Goal: Information Seeking & Learning: Learn about a topic

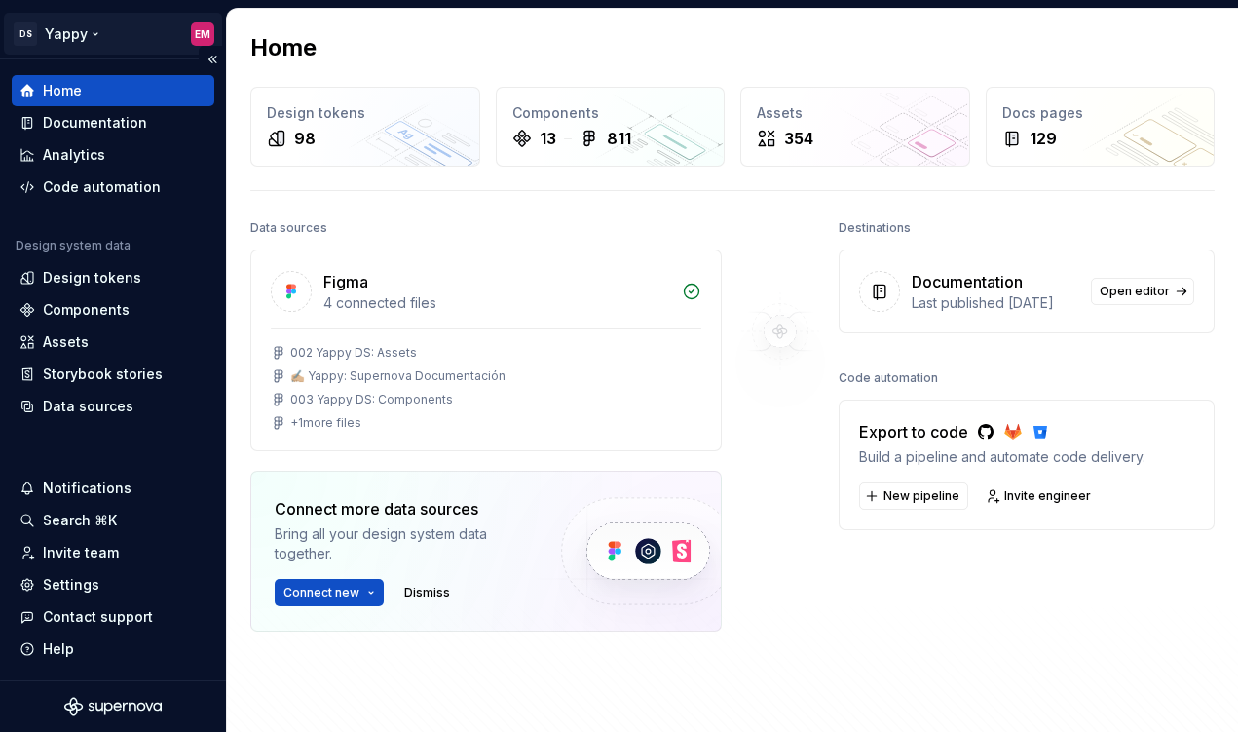
click at [82, 31] on html "DS Yappy EM Home Documentation Analytics Code automation Design system data Des…" at bounding box center [619, 366] width 1238 height 732
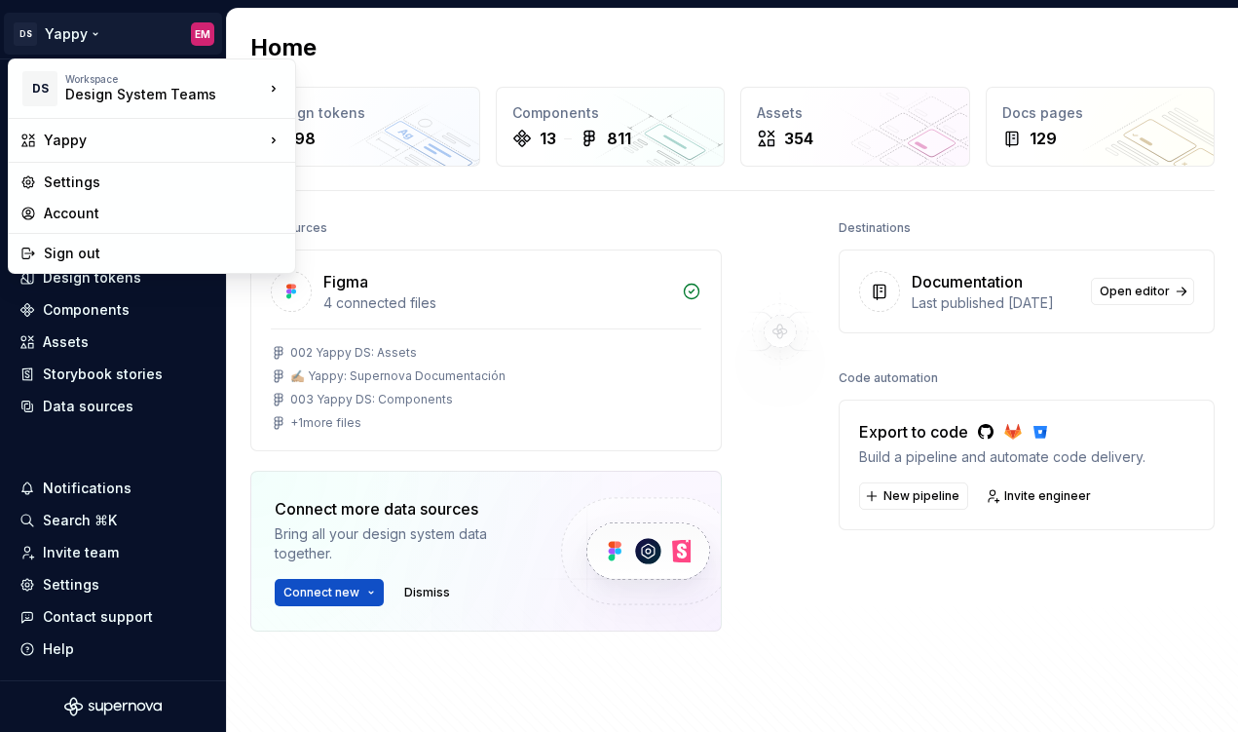
click at [246, 386] on html "DS Yappy EM Home Documentation Analytics Code automation Design system data Des…" at bounding box center [619, 366] width 1238 height 732
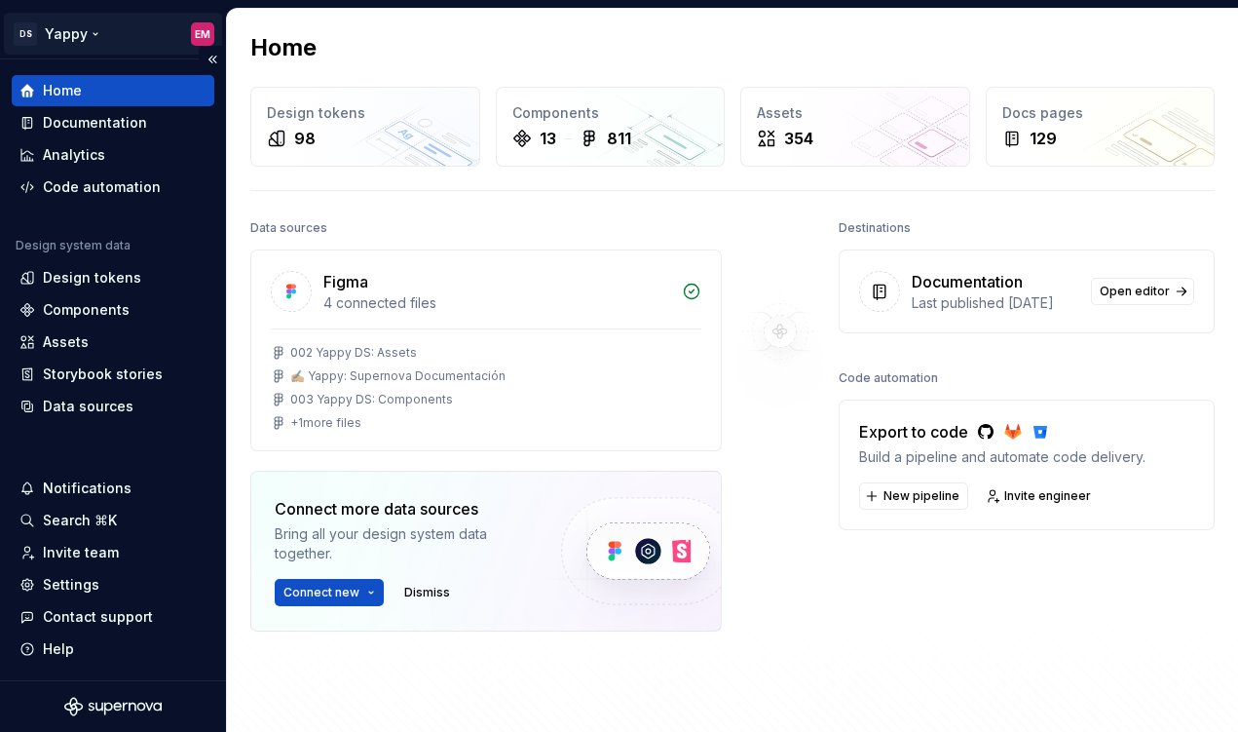
click at [87, 27] on html "DS Yappy EM Home Documentation Analytics Code automation Design system data Des…" at bounding box center [619, 366] width 1238 height 732
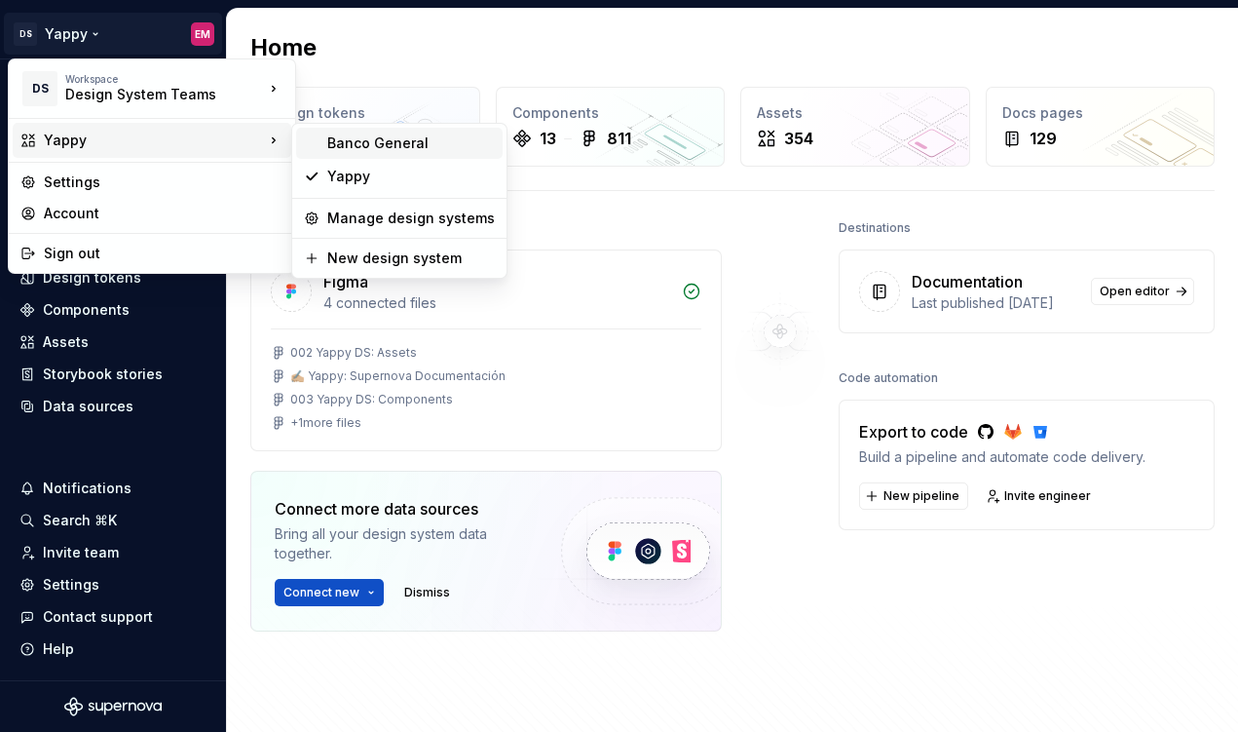
click at [355, 153] on div "Banco General" at bounding box center [399, 143] width 207 height 31
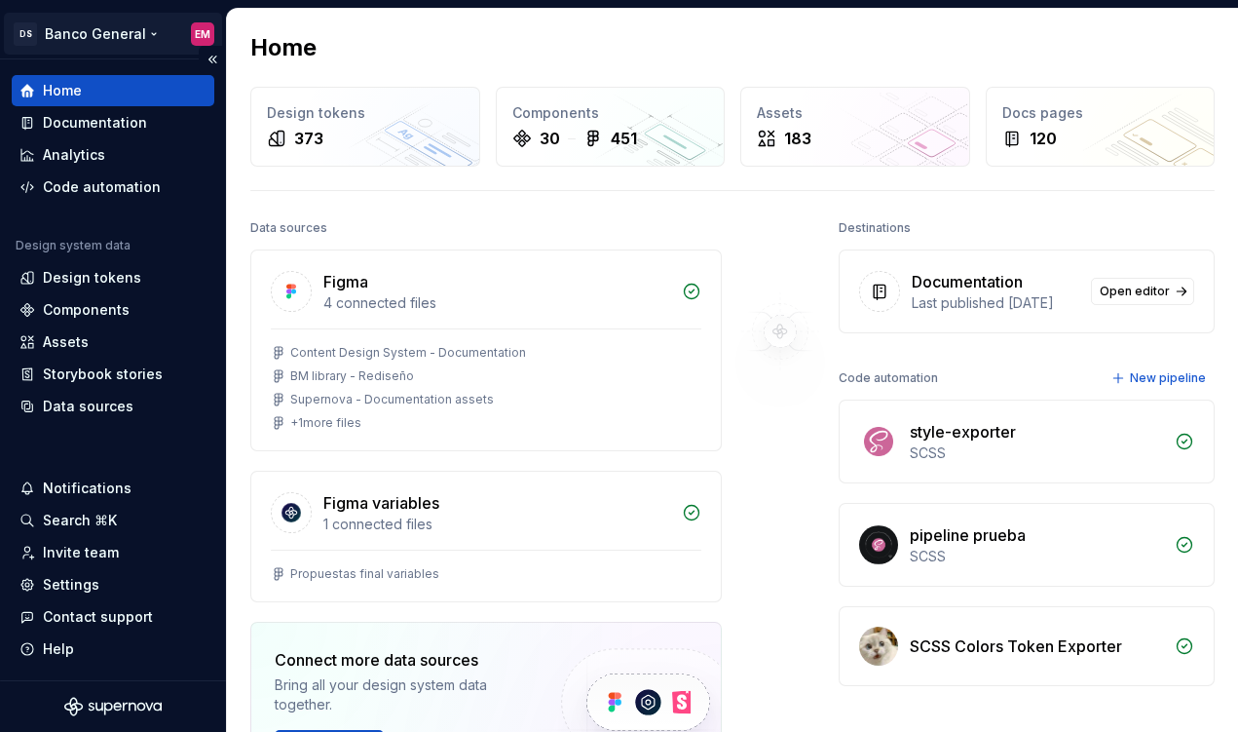
click at [131, 35] on html "DS Banco General EM Home Documentation Analytics Code automation Design system …" at bounding box center [619, 366] width 1238 height 732
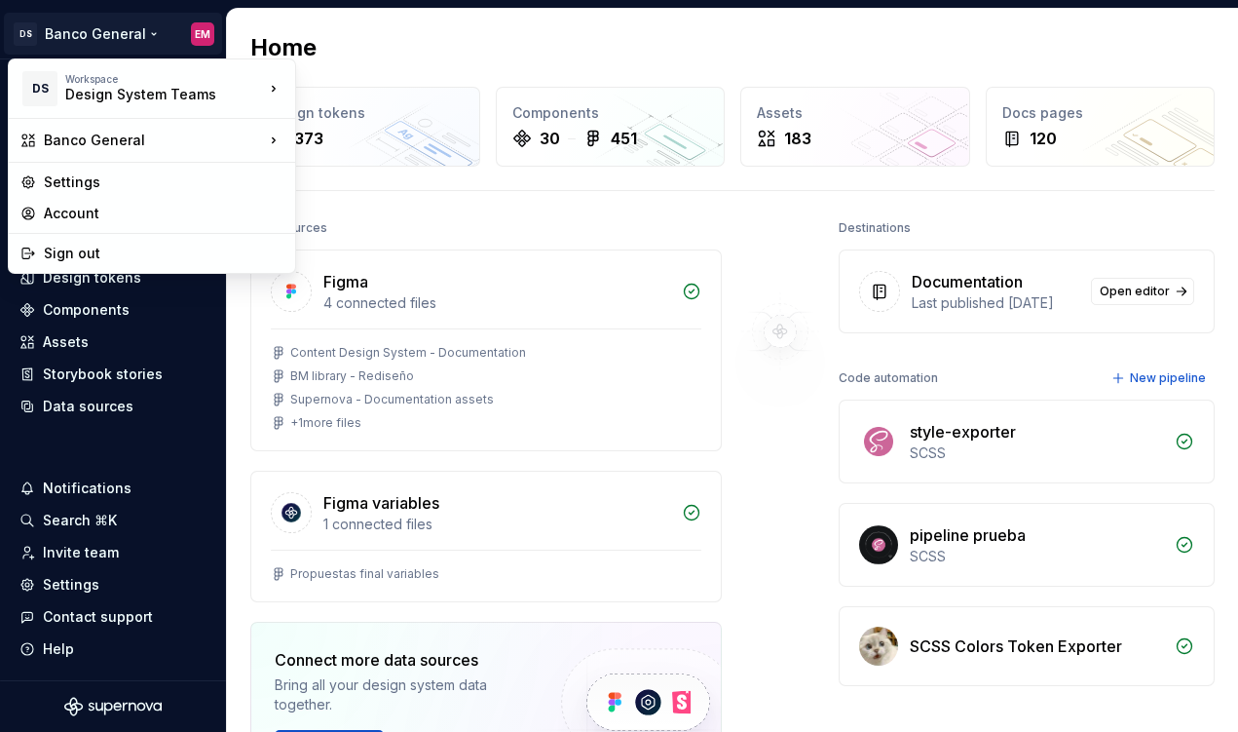
click at [486, 55] on html "DS Banco General EM Home Documentation Analytics Code automation Design system …" at bounding box center [619, 366] width 1238 height 732
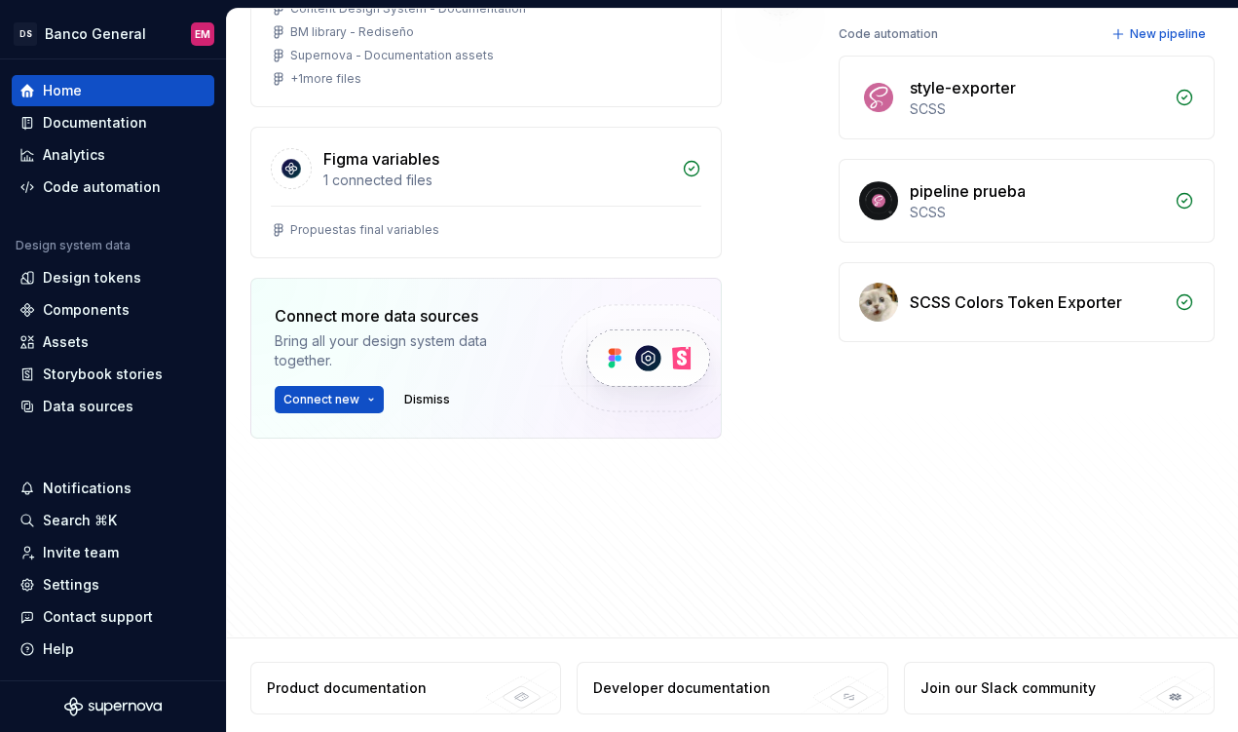
scroll to position [350, 0]
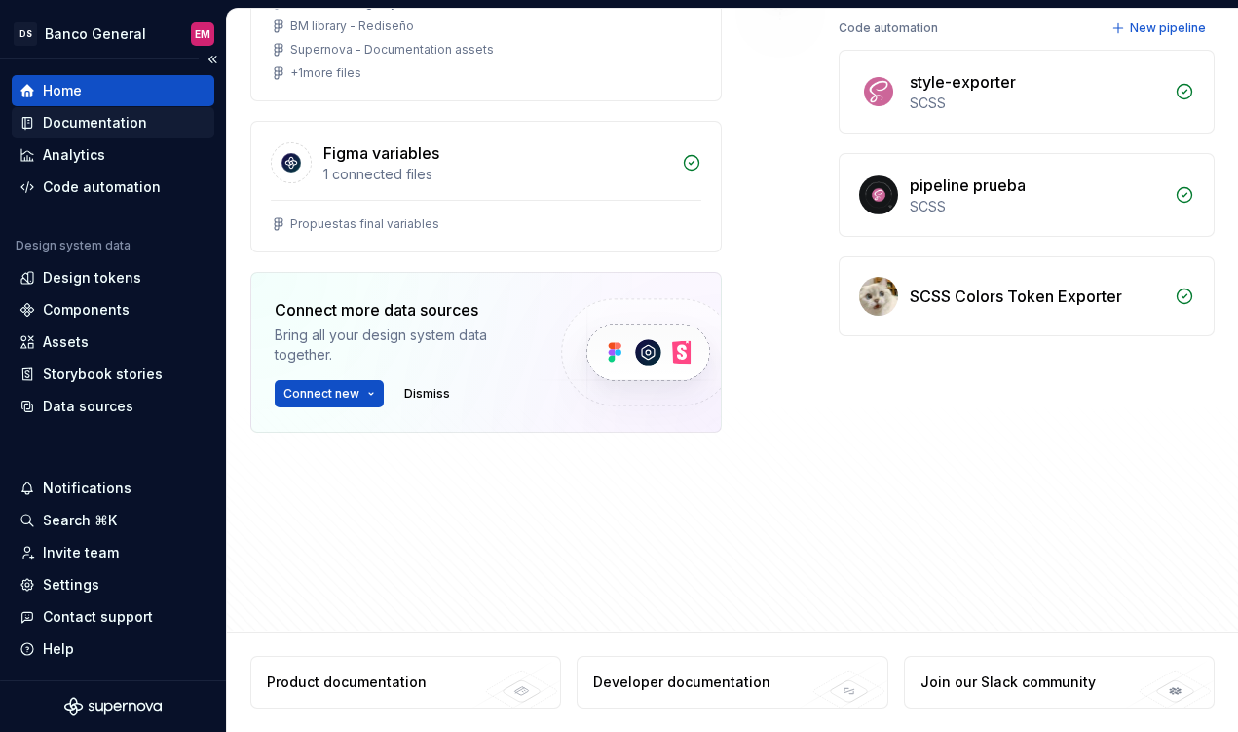
click at [75, 120] on div "Documentation" at bounding box center [95, 122] width 104 height 19
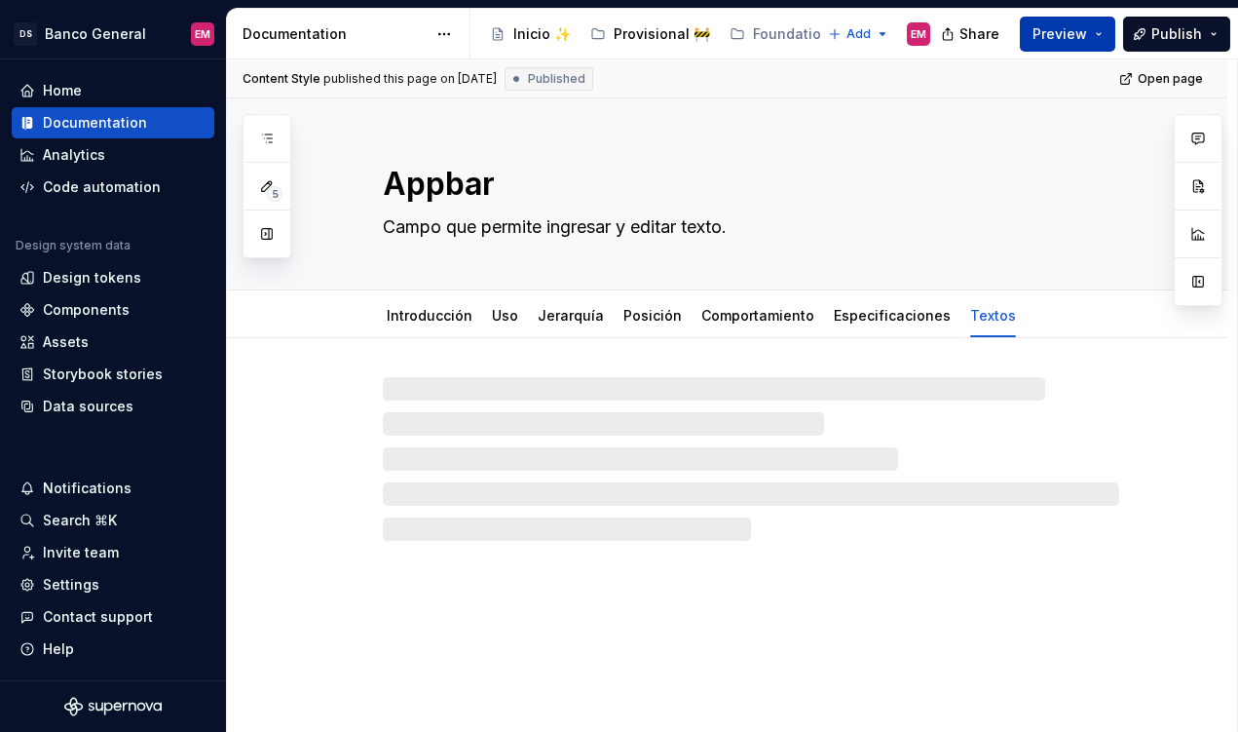
click at [1103, 39] on button "Preview" at bounding box center [1067, 34] width 95 height 35
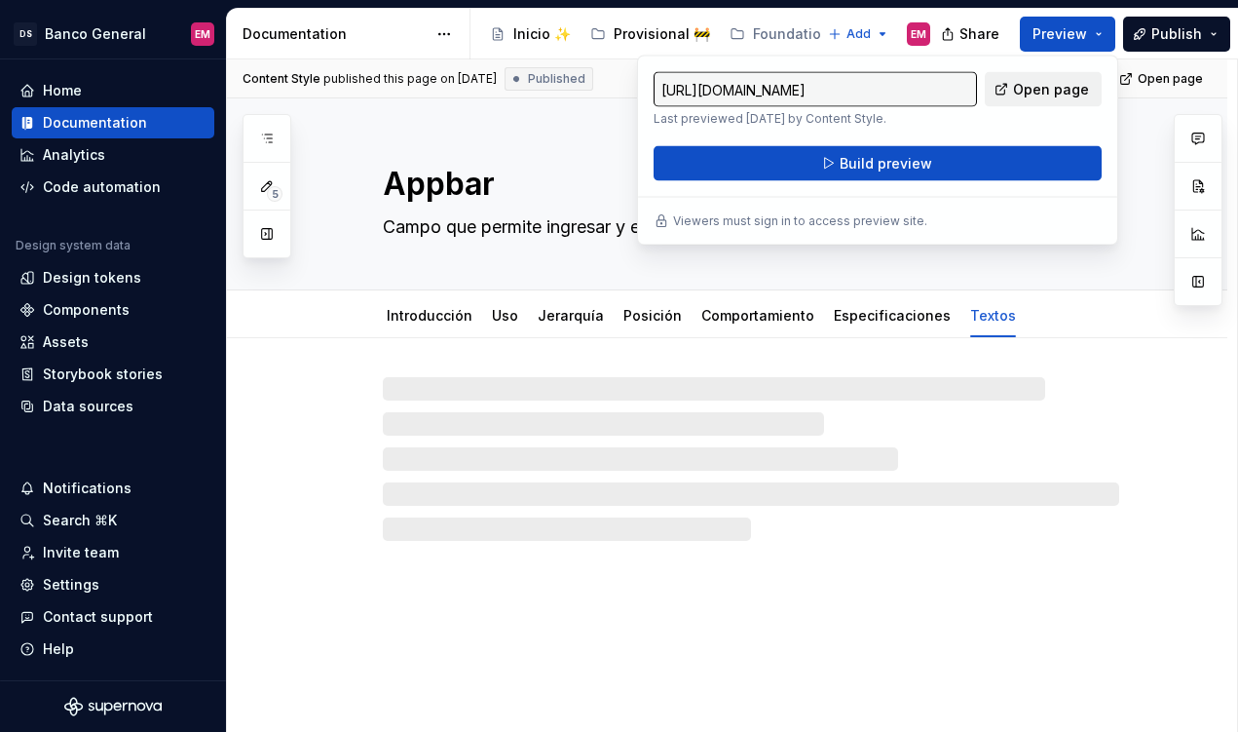
click at [1045, 86] on span "Open page" at bounding box center [1051, 89] width 76 height 19
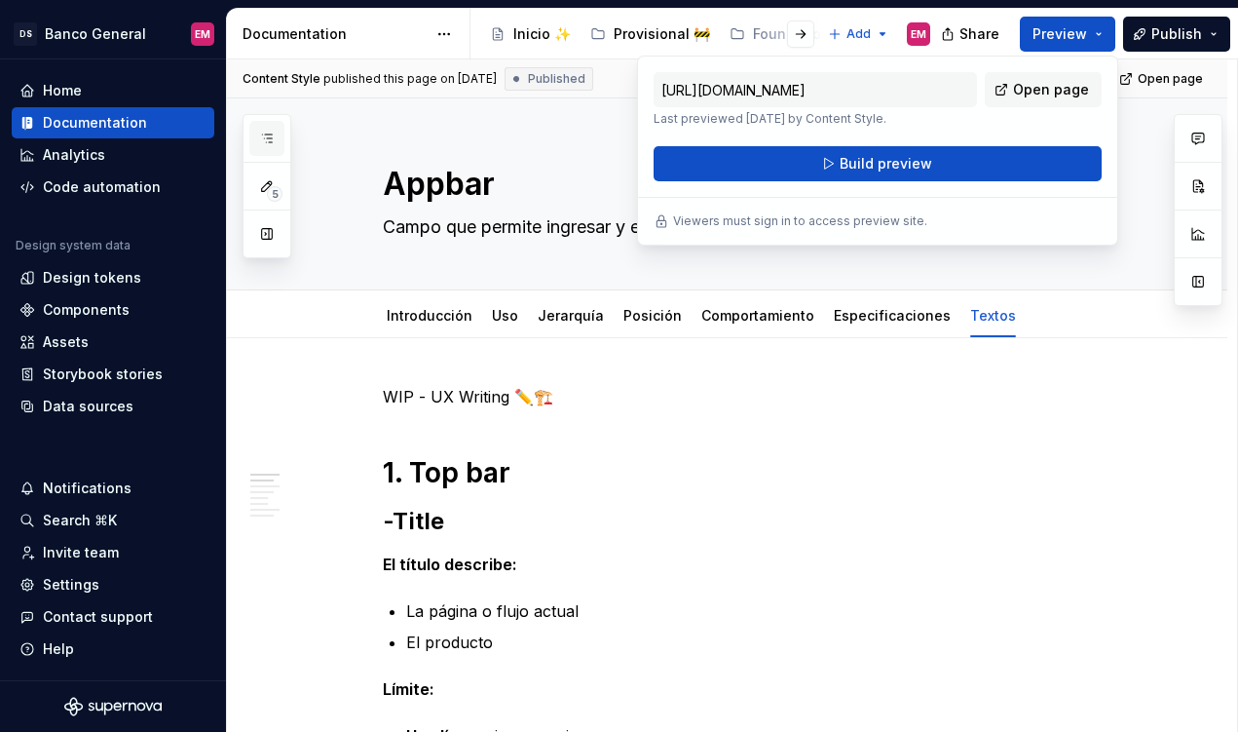
type textarea "*"
